Goal: Navigation & Orientation: Find specific page/section

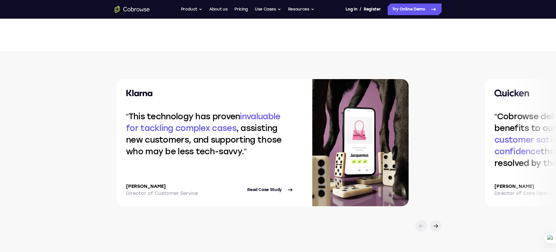
scroll to position [1168, 0]
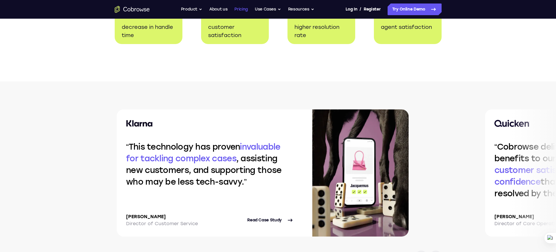
click at [245, 9] on link "Pricing" at bounding box center [241, 10] width 13 height 12
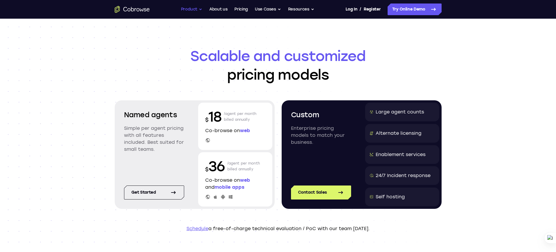
click at [193, 10] on button "Product" at bounding box center [192, 10] width 22 height 12
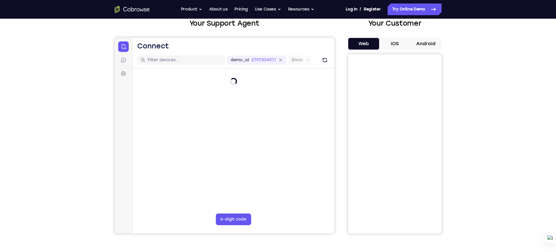
scroll to position [42, 0]
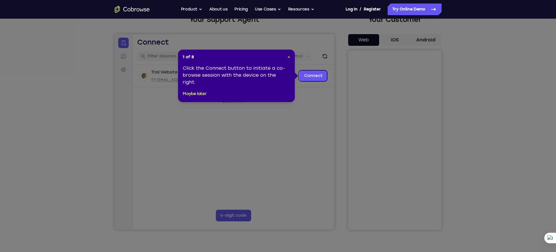
click at [288, 58] on span "×" at bounding box center [289, 57] width 3 height 5
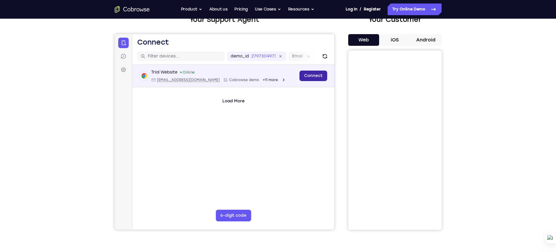
click at [313, 74] on link "Connect" at bounding box center [313, 76] width 28 height 11
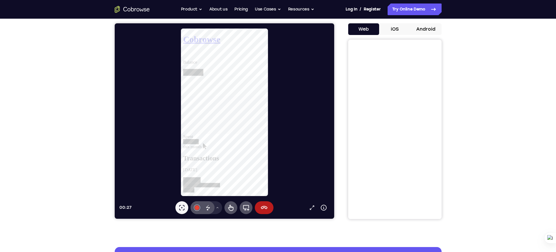
scroll to position [113, 0]
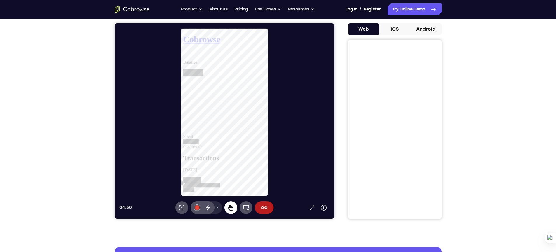
click at [245, 207] on icon at bounding box center [245, 207] width 7 height 7
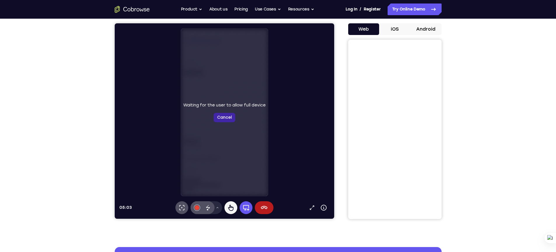
click at [229, 122] on button "Cancel" at bounding box center [224, 117] width 22 height 9
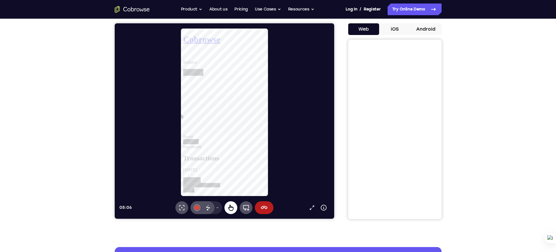
click at [232, 206] on icon at bounding box center [230, 207] width 7 height 7
click at [261, 210] on icon at bounding box center [263, 207] width 7 height 7
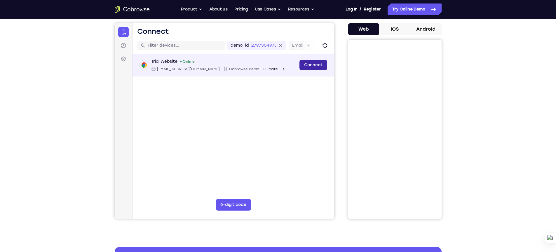
click at [309, 64] on link "Connect" at bounding box center [313, 65] width 28 height 11
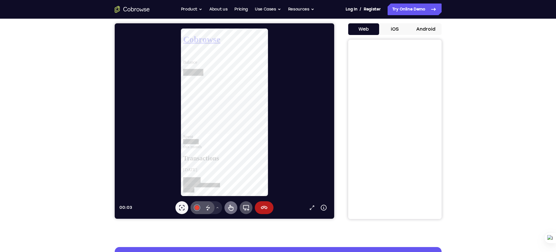
click at [232, 209] on icon at bounding box center [230, 207] width 7 height 7
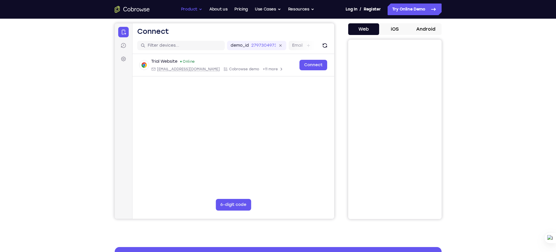
click at [199, 9] on button "Product" at bounding box center [192, 10] width 22 height 12
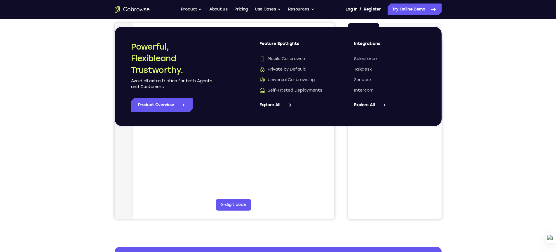
click at [358, 7] on div "Log In / Register" at bounding box center [363, 10] width 35 height 12
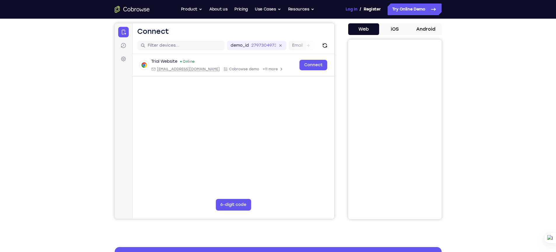
click at [353, 11] on link "Log In" at bounding box center [352, 10] width 12 height 12
